Goal: Browse casually: Explore the website without a specific task or goal

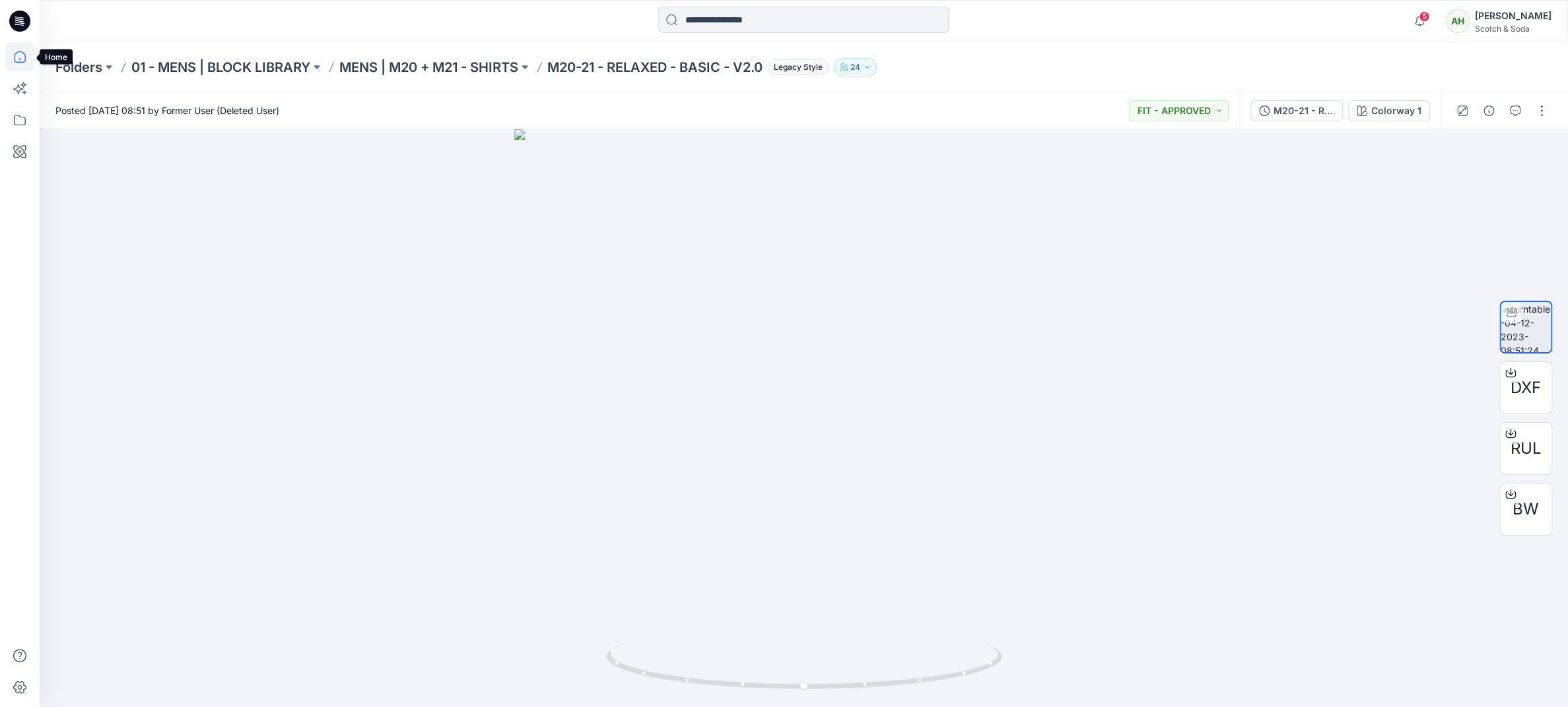
click at [25, 56] on icon at bounding box center [20, 57] width 12 height 12
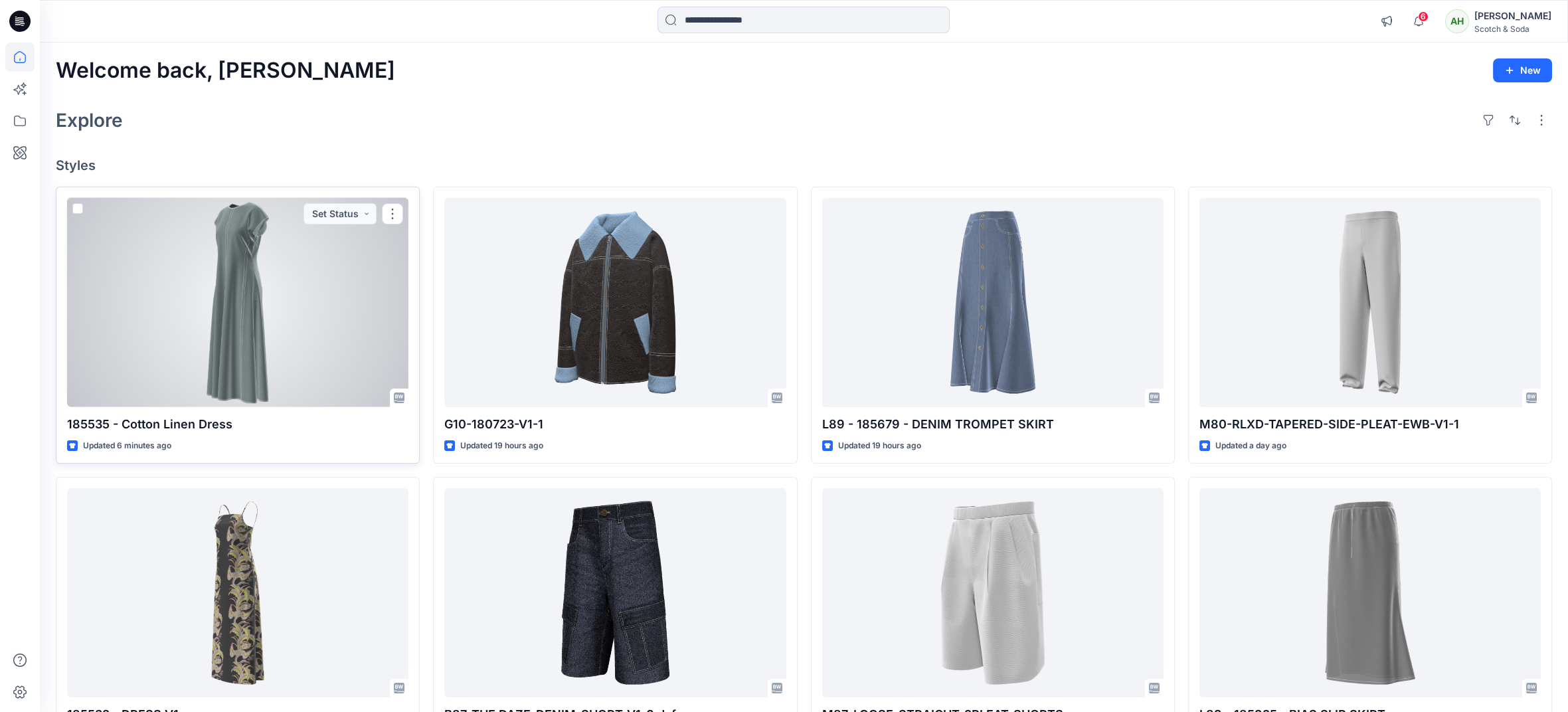
click at [295, 307] on div at bounding box center [238, 302] width 341 height 209
